Goal: Navigation & Orientation: Find specific page/section

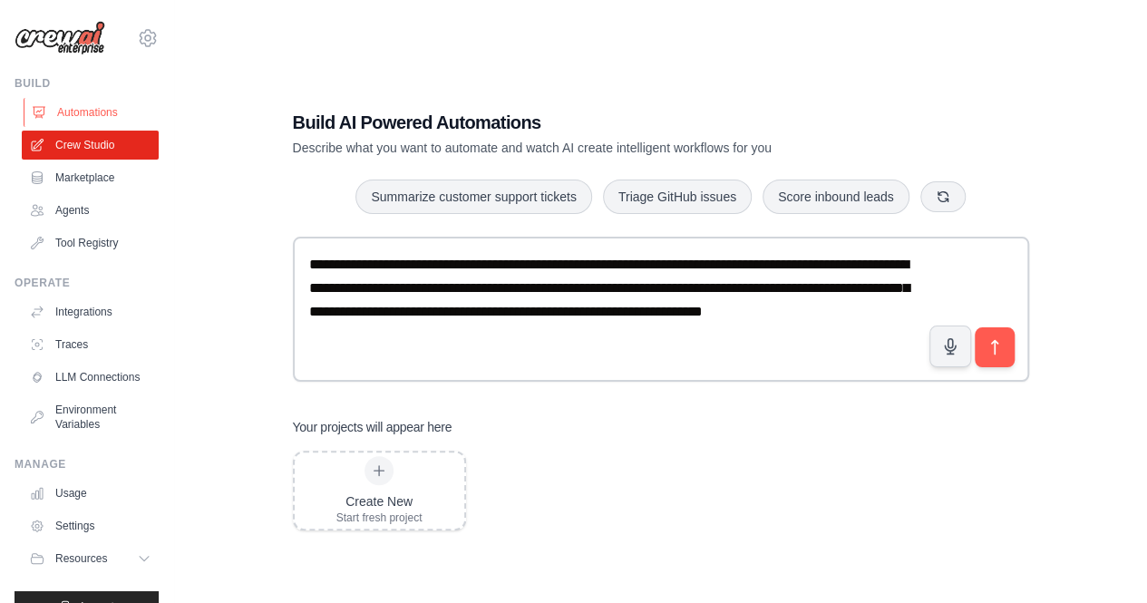
drag, startPoint x: 0, startPoint y: 0, endPoint x: 85, endPoint y: 119, distance: 146.2
click at [85, 119] on link "Automations" at bounding box center [92, 112] width 137 height 29
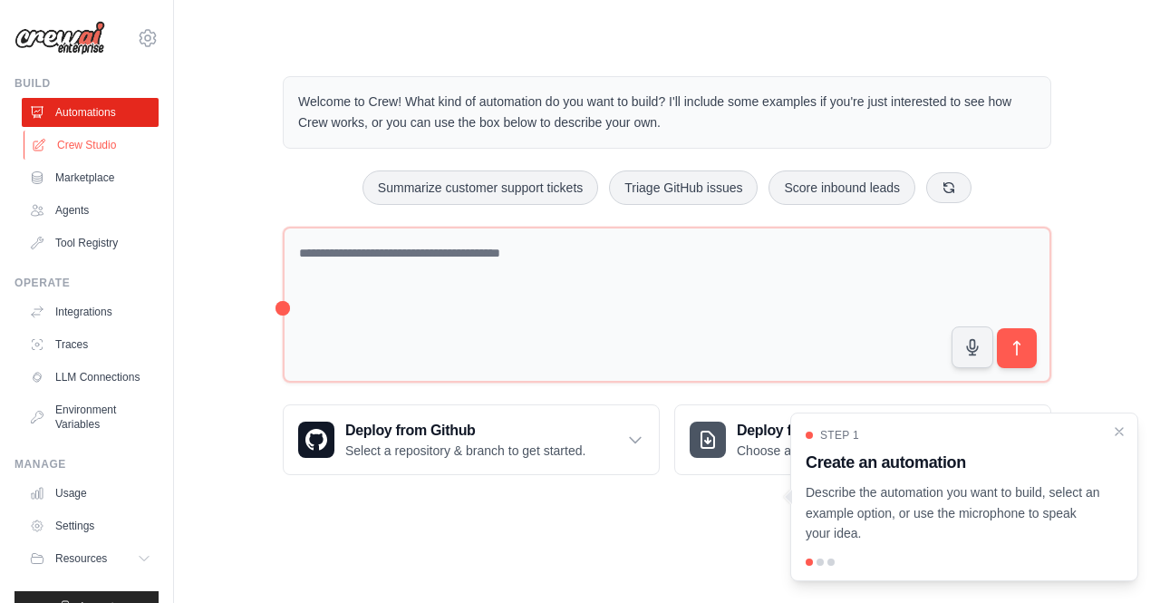
click at [76, 153] on link "Crew Studio" at bounding box center [92, 145] width 137 height 29
